Goal: Task Accomplishment & Management: Complete application form

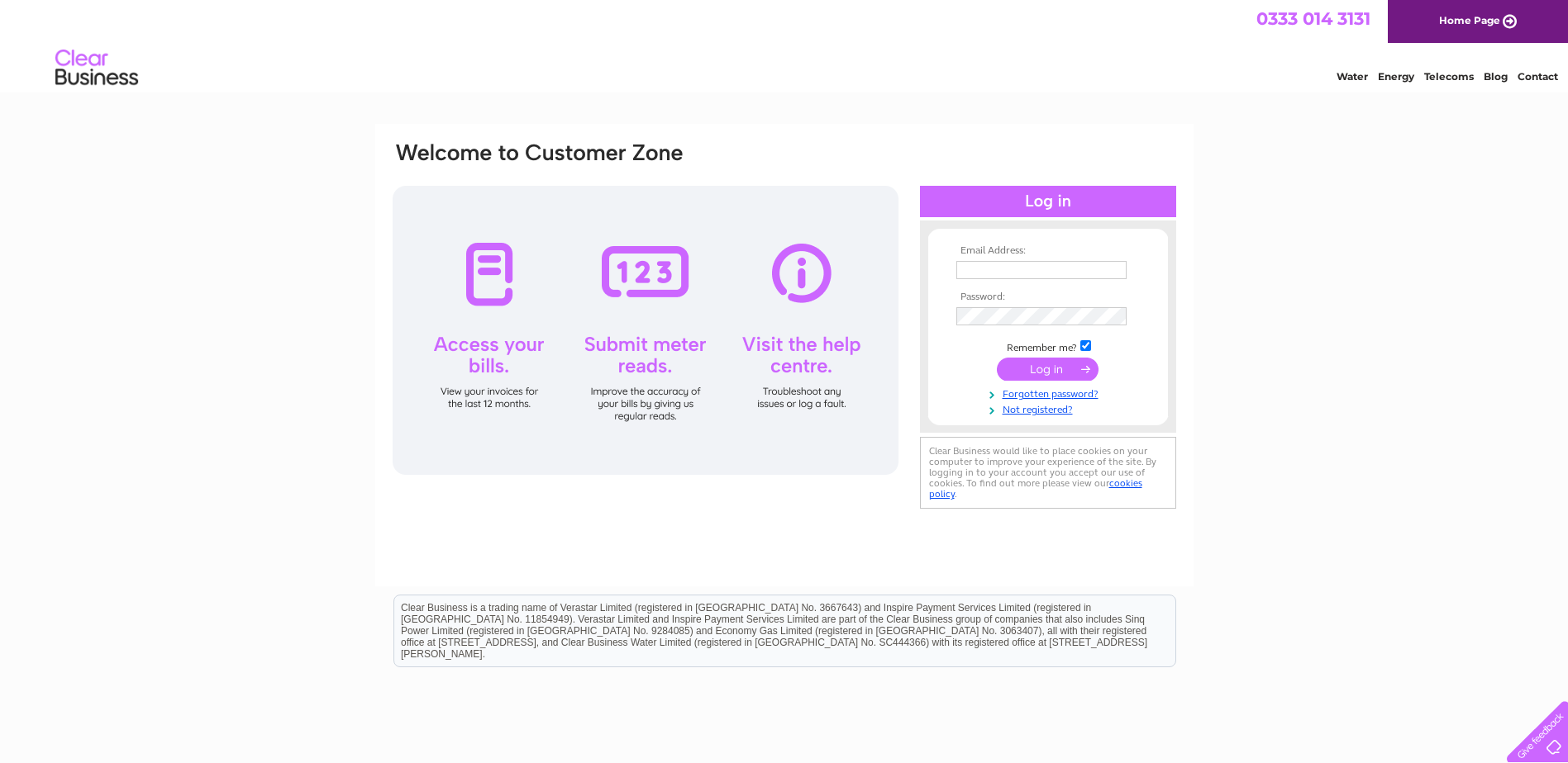
click at [998, 267] on input "text" at bounding box center [1041, 269] width 170 height 18
type input "[PERSON_NAME][EMAIL_ADDRESS][DOMAIN_NAME]"
drag, startPoint x: 1003, startPoint y: 274, endPoint x: 1350, endPoint y: 267, distance: 347.1
click at [1350, 267] on div "Email Address: [PERSON_NAME][EMAIL_ADDRESS][DOMAIN_NAME] Password:" at bounding box center [784, 496] width 1568 height 745
click at [1009, 392] on link "Forgotten password?" at bounding box center [1049, 393] width 188 height 15
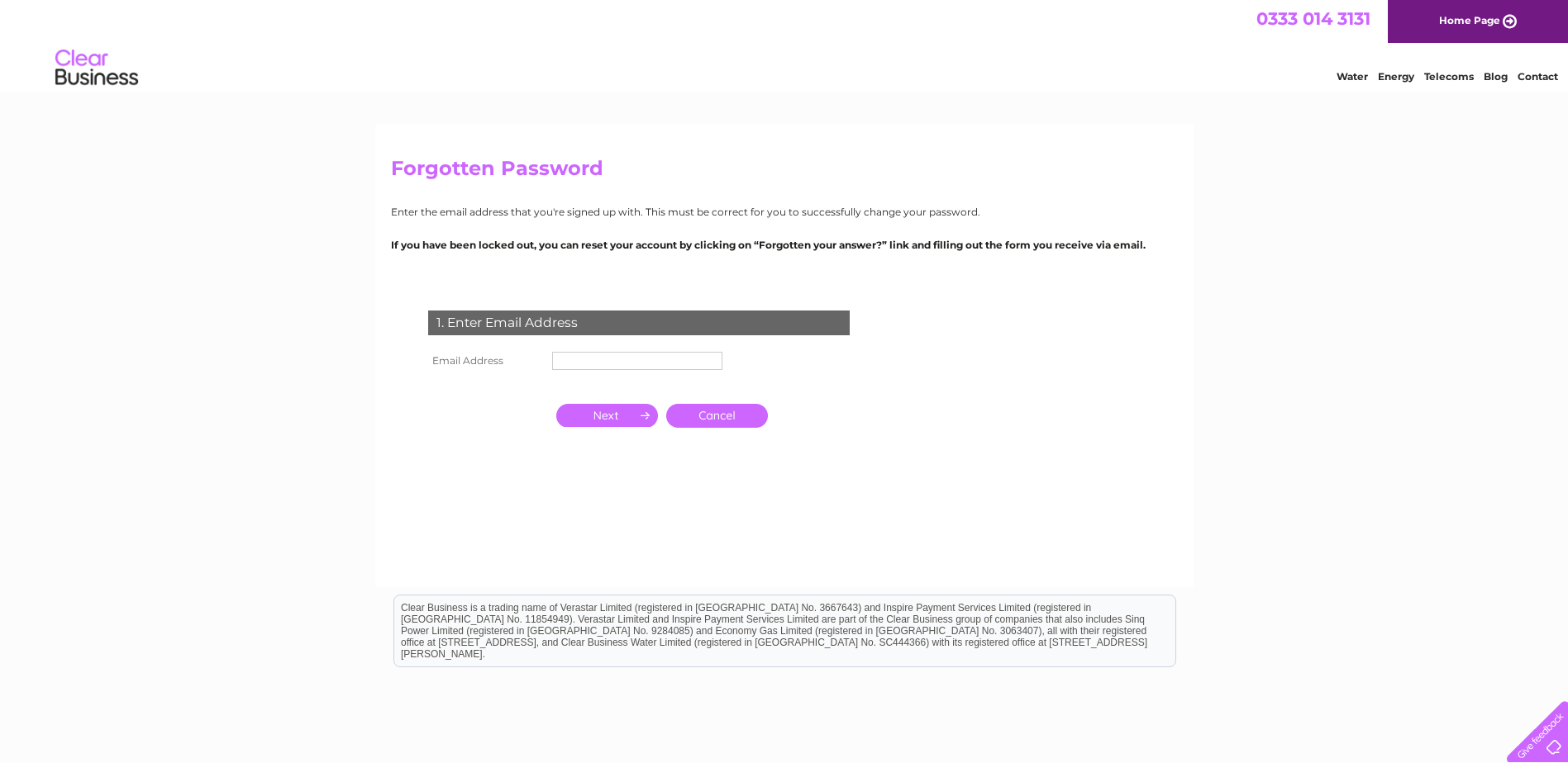
click at [581, 365] on input "text" at bounding box center [637, 361] width 170 height 18
type input "howard.crompton57@gmail.com"
click at [599, 413] on input "button" at bounding box center [607, 418] width 102 height 23
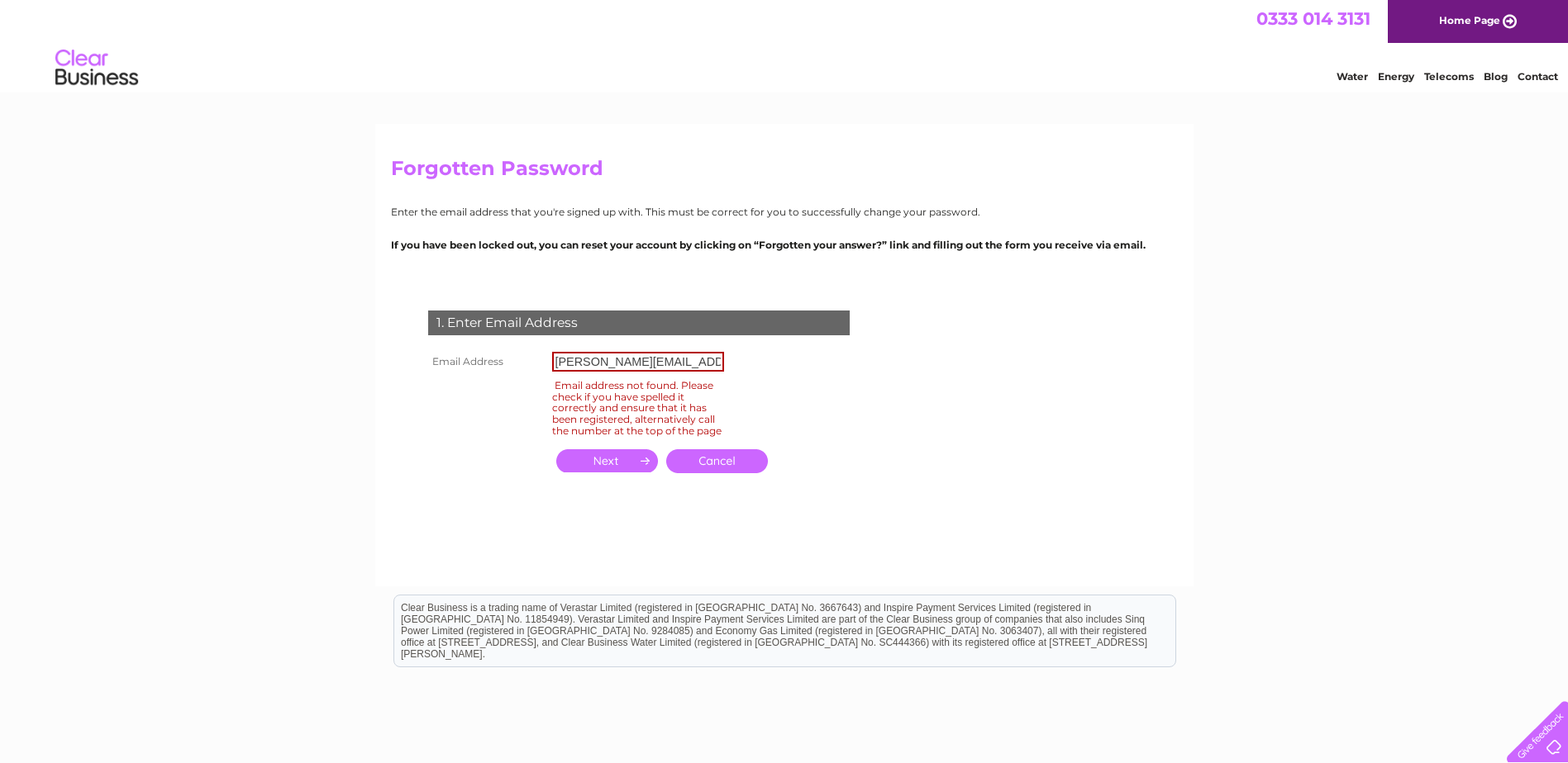
click at [716, 473] on link "Cancel" at bounding box center [717, 461] width 102 height 24
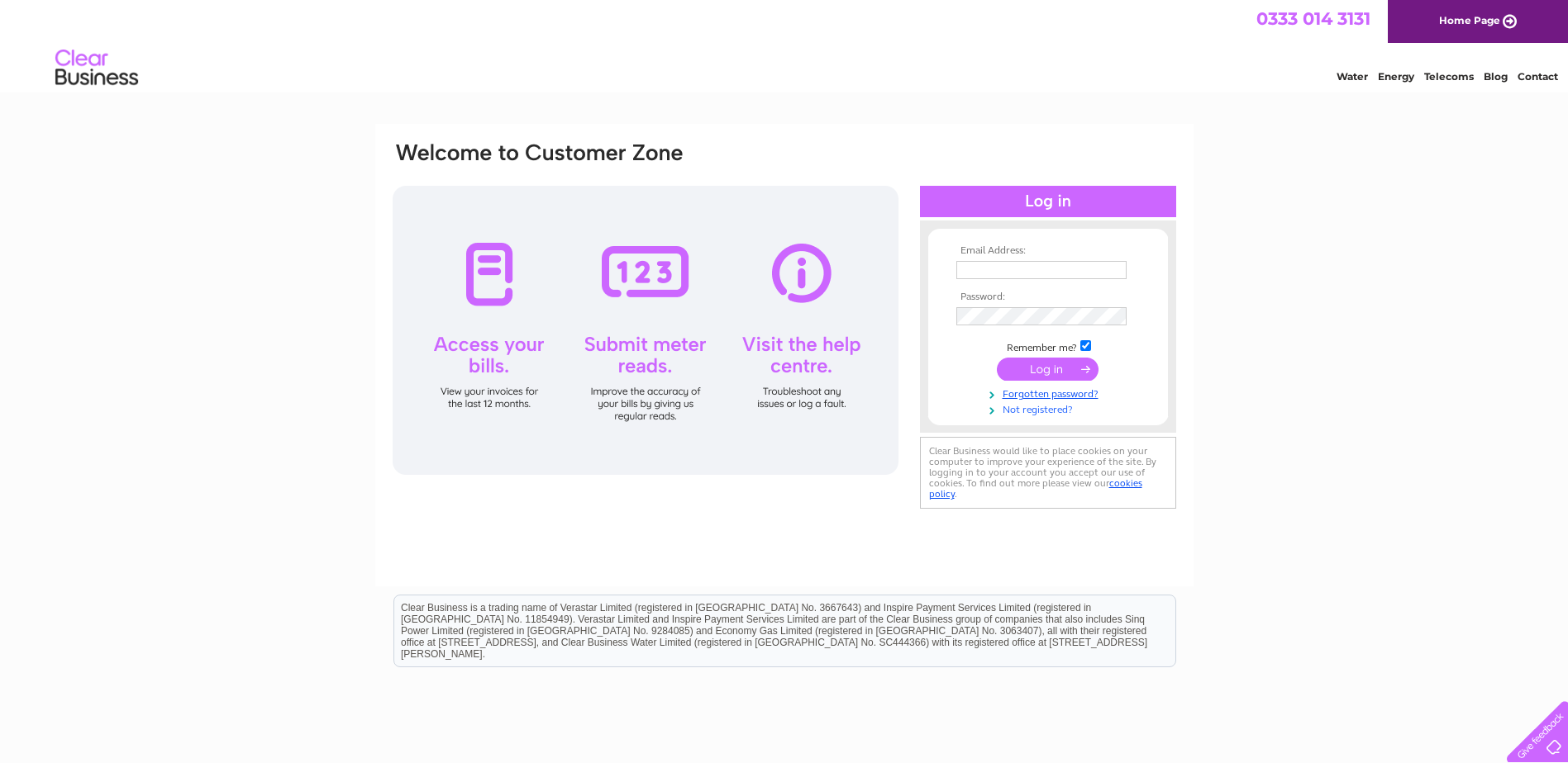
click at [1038, 412] on link "Not registered?" at bounding box center [1049, 408] width 188 height 15
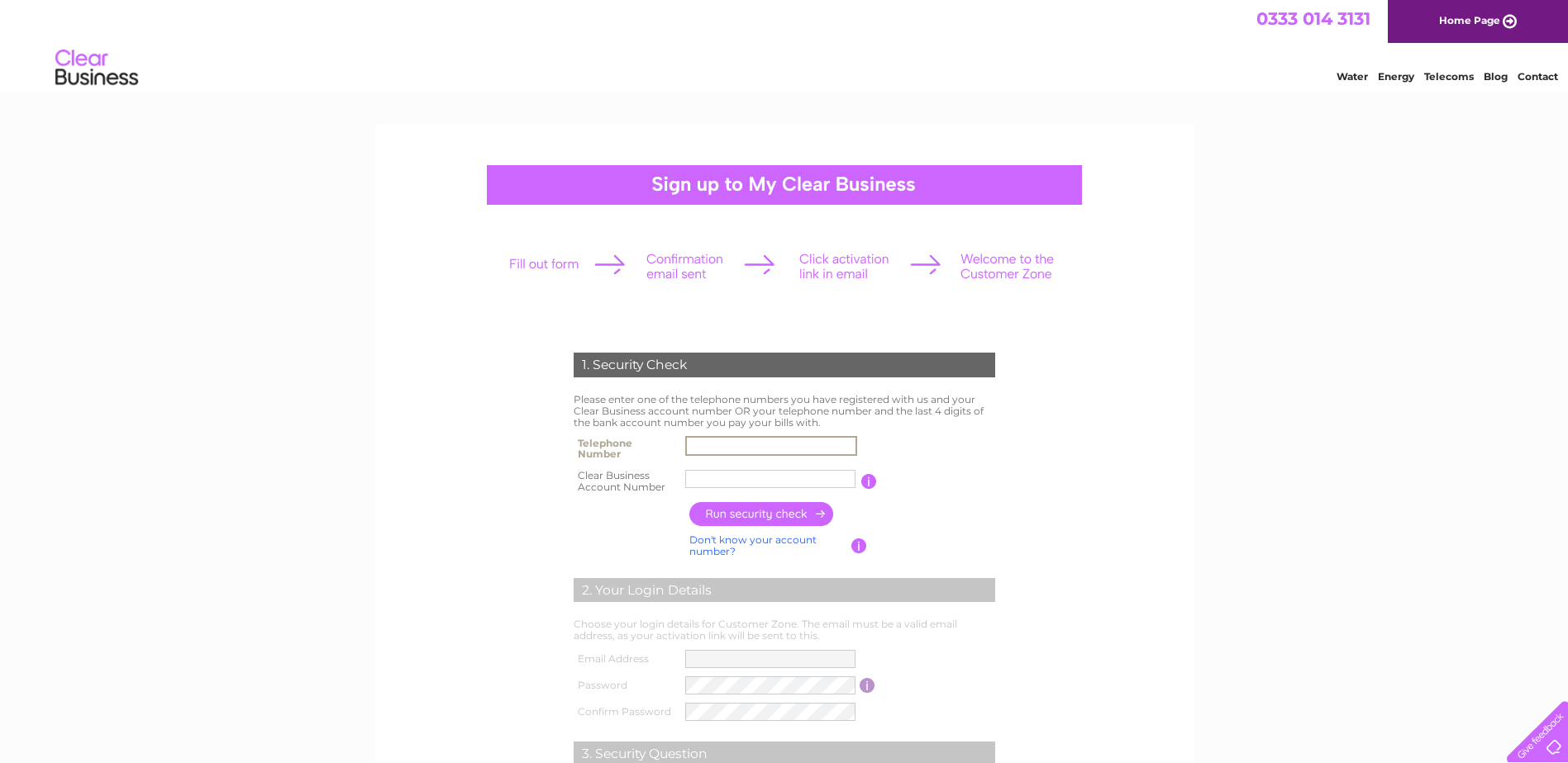
click at [693, 446] on input "text" at bounding box center [771, 445] width 172 height 20
click at [1099, 432] on form "1. Security Check Please enter one of the telephone numbers you have registered…" at bounding box center [784, 628] width 786 height 618
